Goal: Task Accomplishment & Management: Use online tool/utility

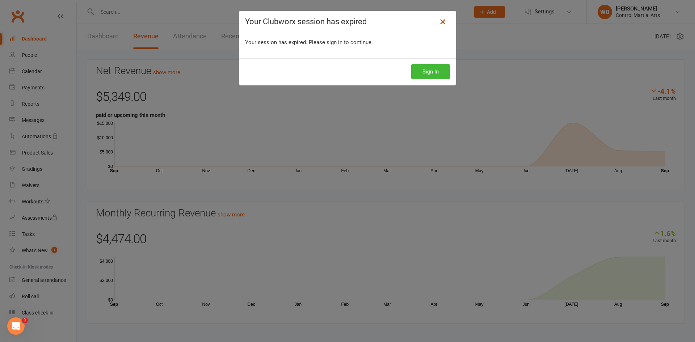
click at [442, 23] on icon at bounding box center [442, 21] width 9 height 9
click at [443, 23] on icon at bounding box center [442, 21] width 9 height 9
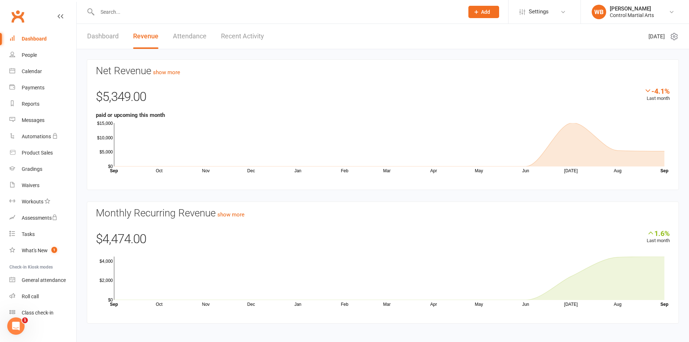
click at [22, 13] on link "Clubworx" at bounding box center [18, 16] width 18 height 18
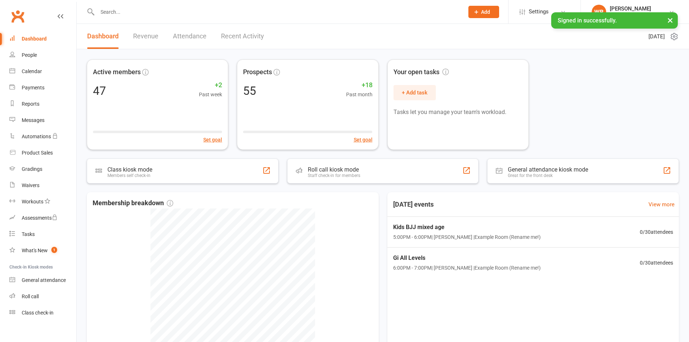
click at [21, 20] on link "Clubworx" at bounding box center [18, 16] width 18 height 18
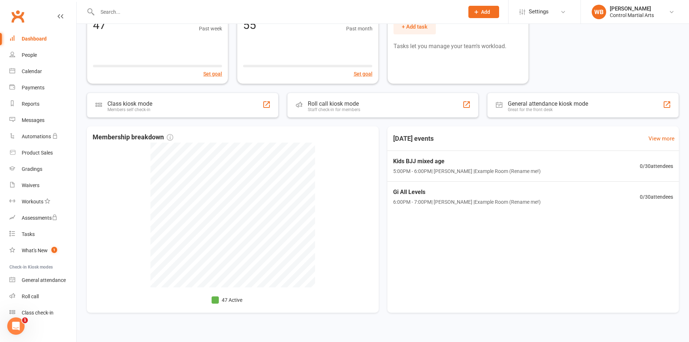
scroll to position [72, 0]
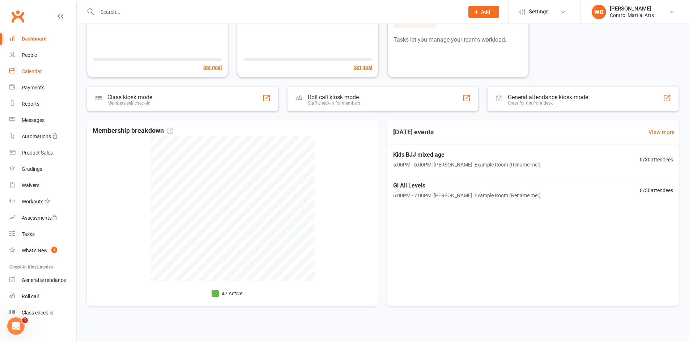
click at [28, 76] on link "Calendar" at bounding box center [42, 71] width 67 height 16
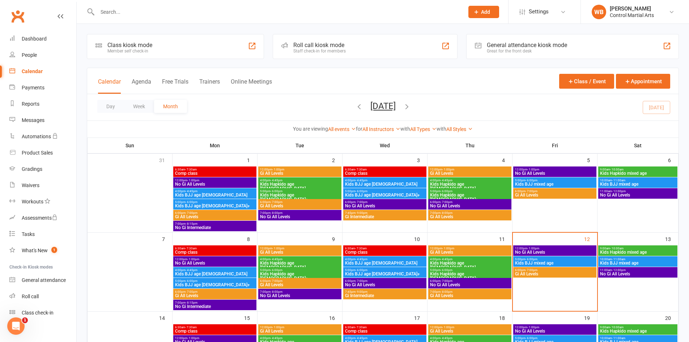
click at [465, 251] on span "Gi All Levels" at bounding box center [470, 252] width 80 height 4
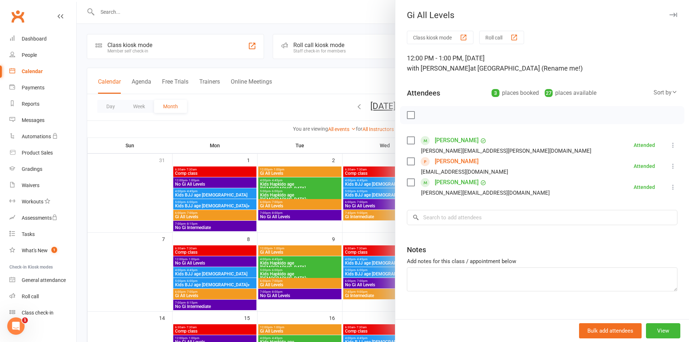
click at [316, 211] on div at bounding box center [383, 171] width 613 height 342
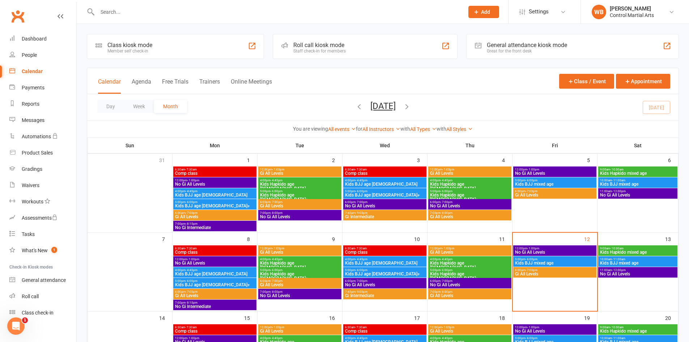
click at [451, 293] on span "Gi All Levels" at bounding box center [470, 295] width 80 height 4
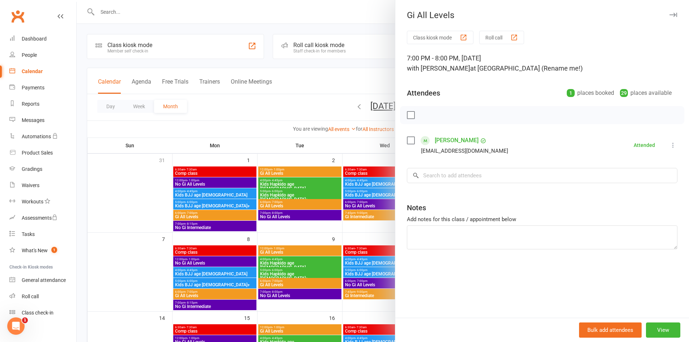
click at [322, 227] on div at bounding box center [383, 171] width 613 height 342
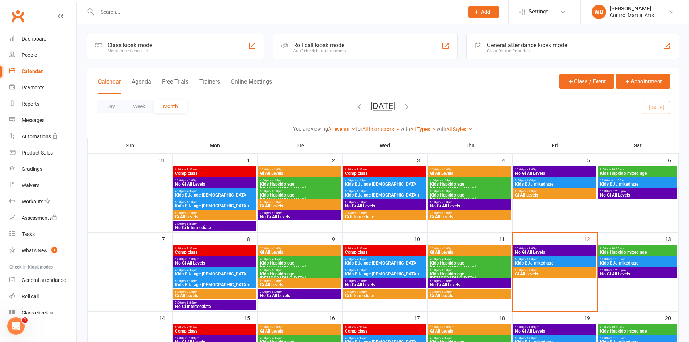
click at [545, 248] on span "12:00pm - 1:00pm" at bounding box center [555, 248] width 80 height 3
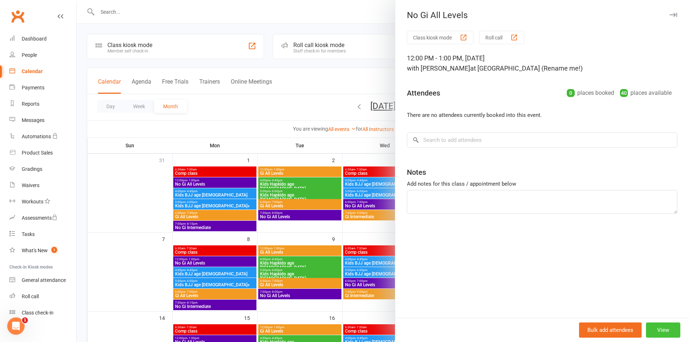
click at [652, 328] on button "View" at bounding box center [663, 329] width 34 height 15
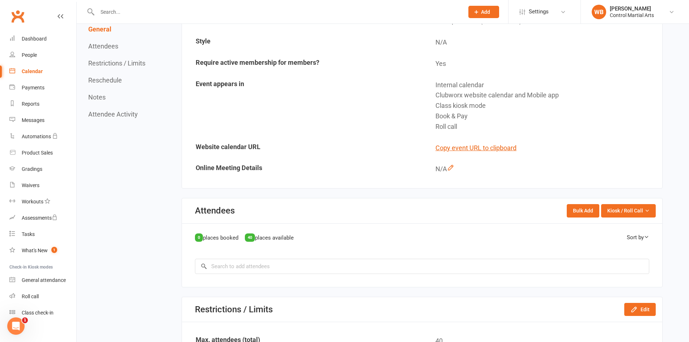
scroll to position [217, 0]
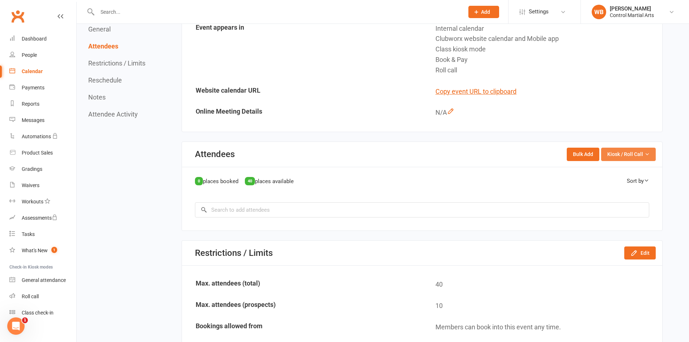
click at [627, 157] on span "Kiosk / Roll Call" at bounding box center [626, 154] width 36 height 8
click at [617, 168] on link "Enter Kiosk Mode" at bounding box center [620, 171] width 72 height 14
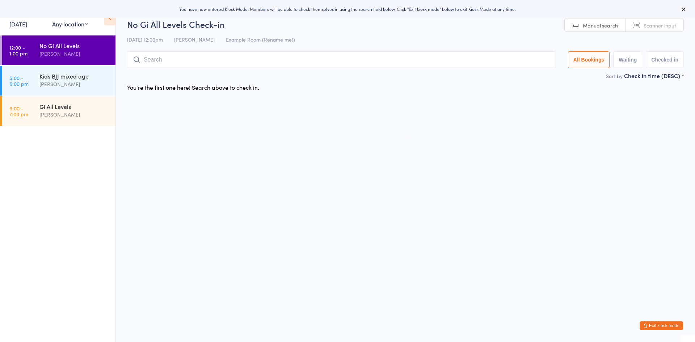
click at [228, 65] on input "search" at bounding box center [341, 59] width 429 height 17
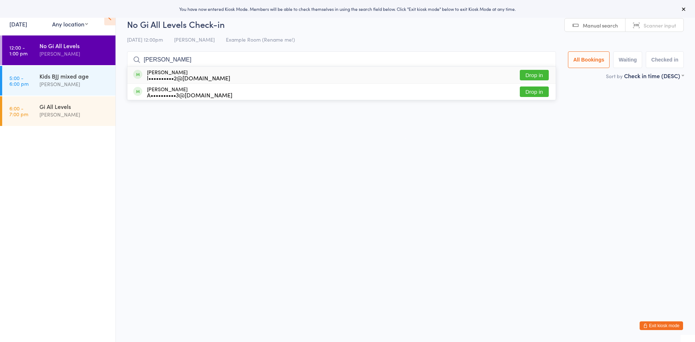
type input "leo"
click at [542, 76] on button "Drop in" at bounding box center [534, 75] width 29 height 10
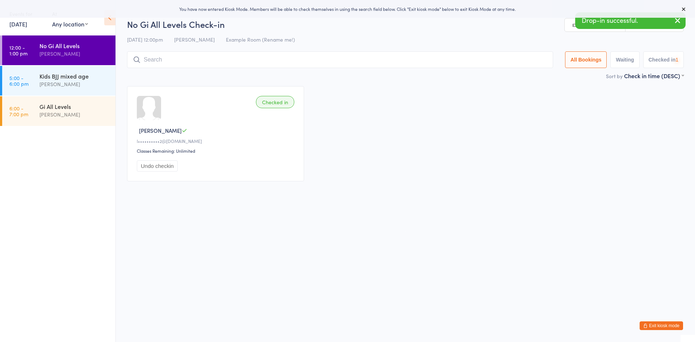
click at [227, 62] on input "search" at bounding box center [340, 59] width 426 height 17
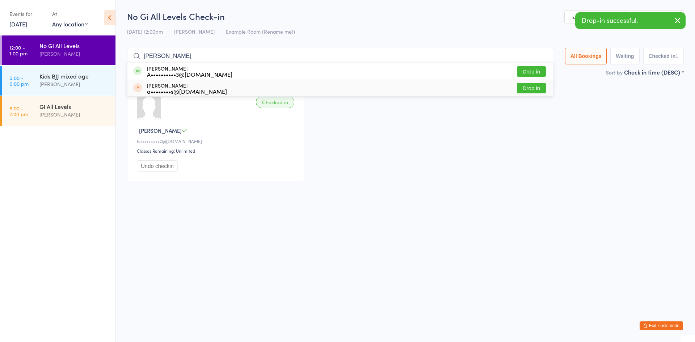
type input "andrew"
click at [537, 87] on button "Drop in" at bounding box center [531, 88] width 29 height 10
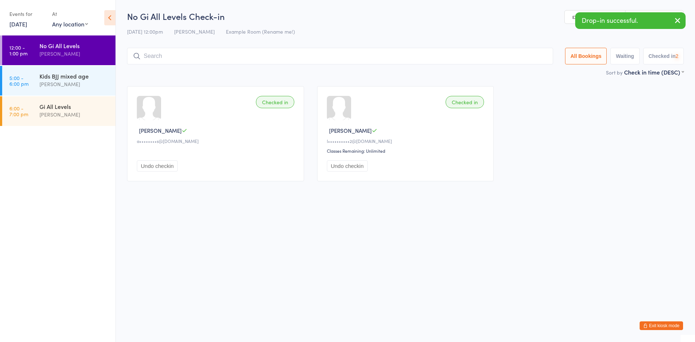
click at [267, 52] on input "search" at bounding box center [340, 56] width 426 height 17
type input "david"
click at [527, 68] on button "Drop in" at bounding box center [531, 71] width 29 height 10
click at [262, 50] on input "search" at bounding box center [340, 56] width 426 height 17
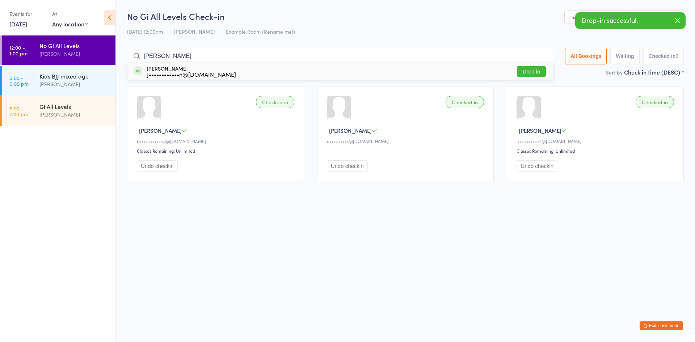
type input "juliet"
click at [540, 69] on button "Drop in" at bounding box center [531, 71] width 29 height 10
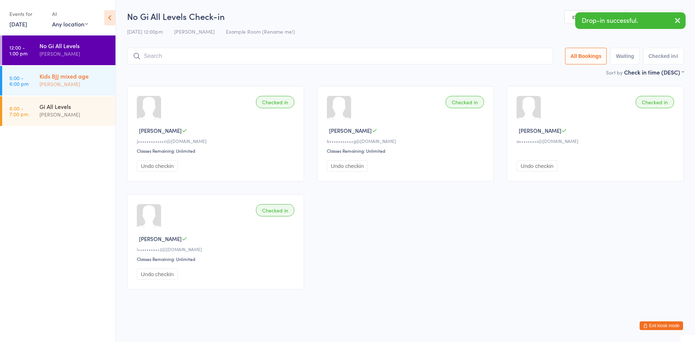
click at [65, 91] on div "Kids BJJ mixed age William Bunn" at bounding box center [77, 80] width 76 height 29
